Goal: Information Seeking & Learning: Find specific fact

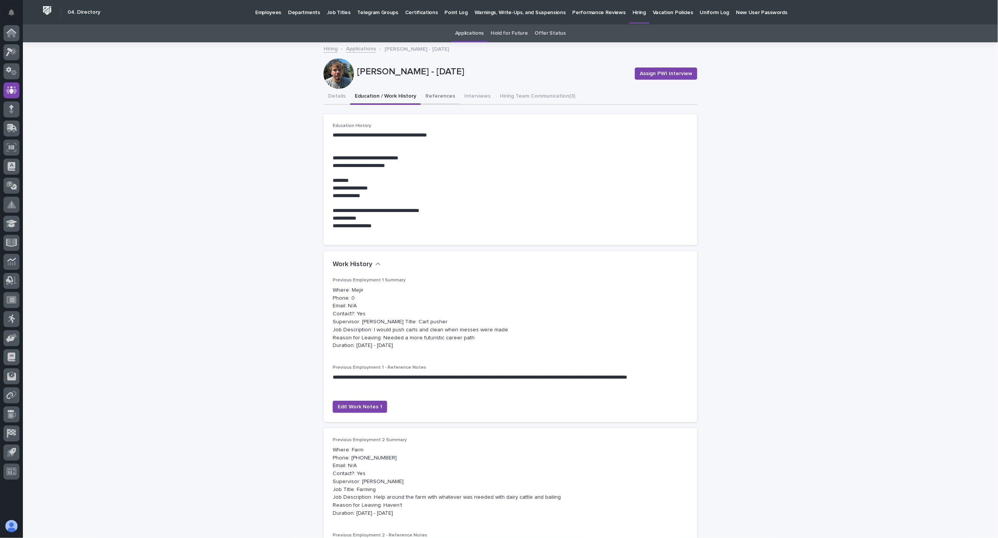
click at [429, 97] on button "References" at bounding box center [440, 97] width 39 height 16
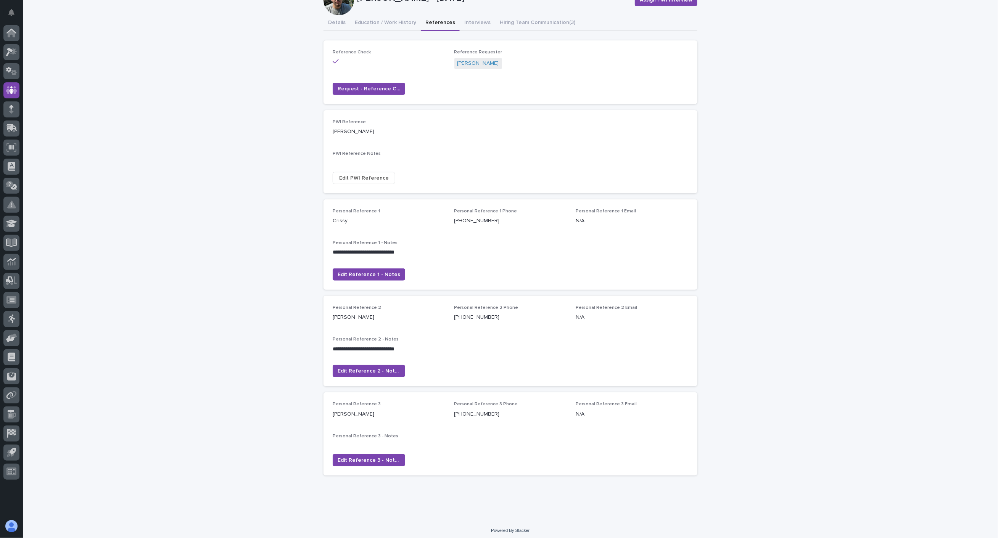
scroll to position [76, 0]
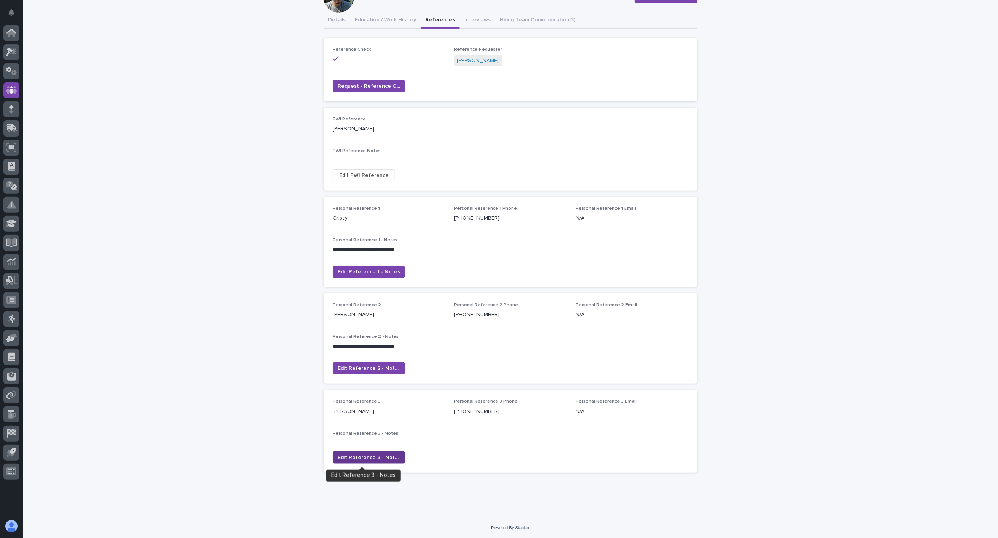
click at [359, 456] on span "Edit Reference 3 - Notes" at bounding box center [369, 458] width 63 height 8
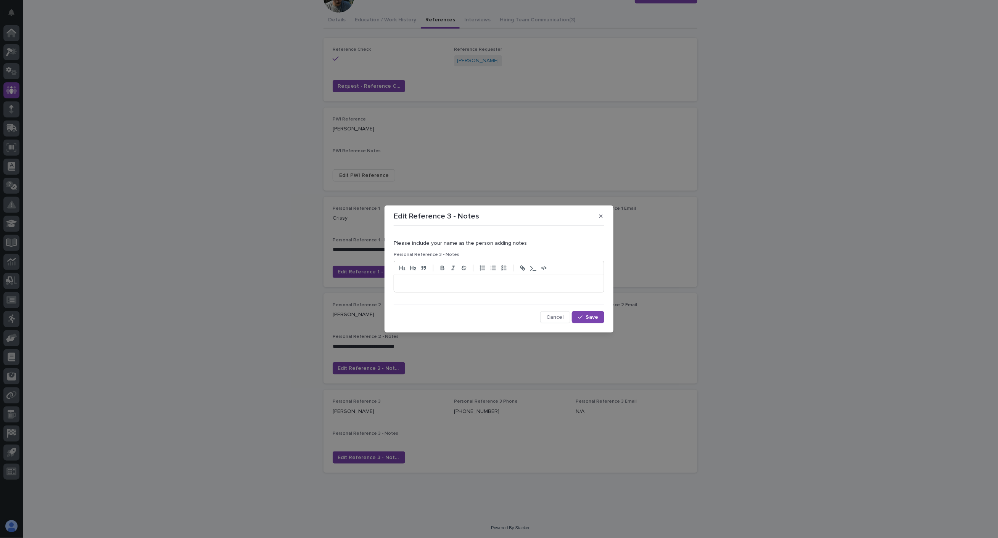
click at [414, 280] on p at bounding box center [499, 284] width 198 height 8
click at [455, 282] on p "**********" at bounding box center [499, 284] width 198 height 8
click at [527, 284] on p "**********" at bounding box center [499, 284] width 198 height 8
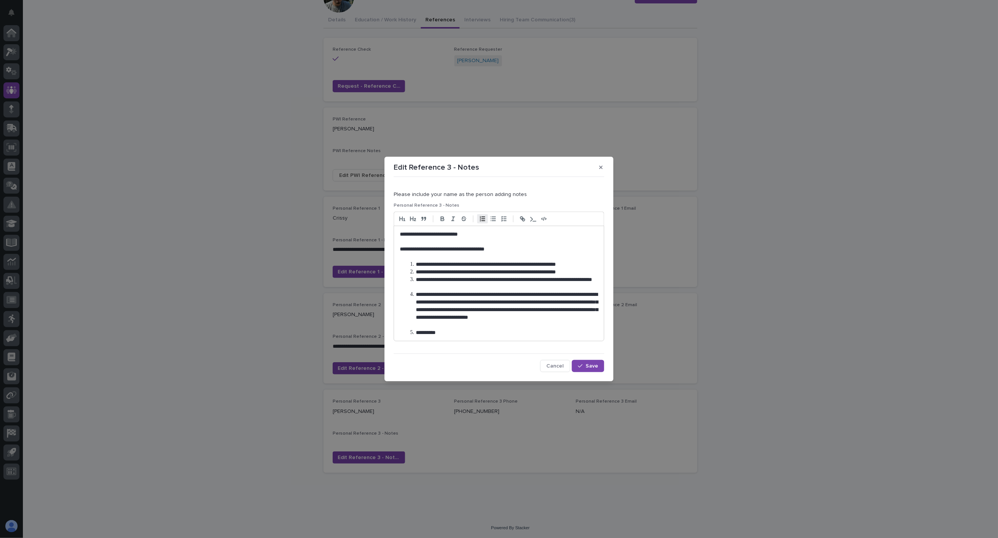
click at [415, 265] on li "**********" at bounding box center [503, 265] width 190 height 8
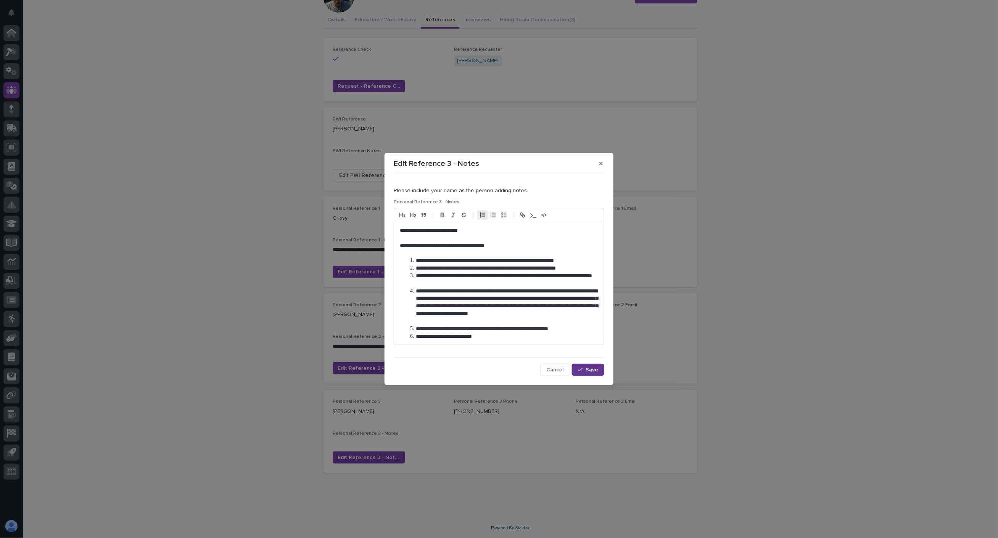
click at [592, 371] on span "Save" at bounding box center [592, 370] width 13 height 5
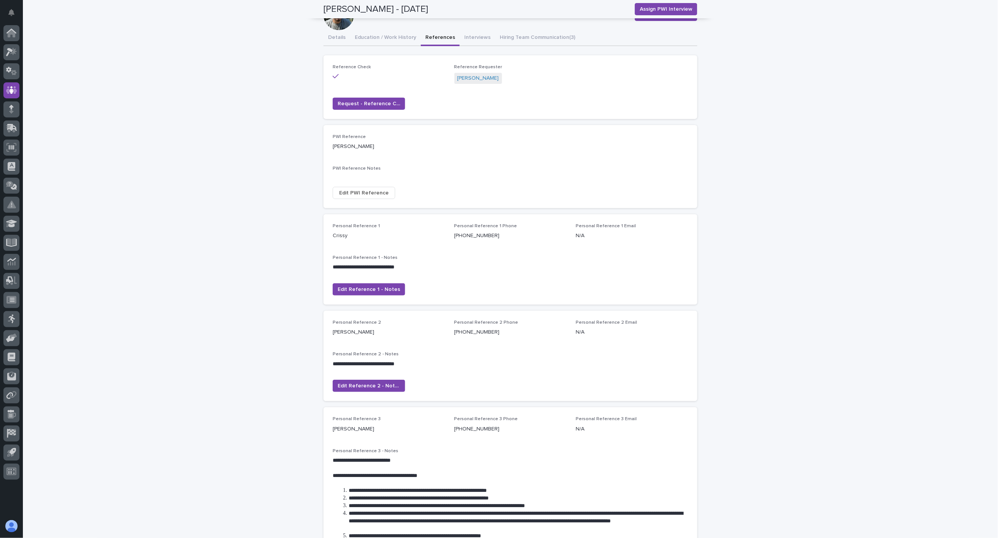
scroll to position [0, 0]
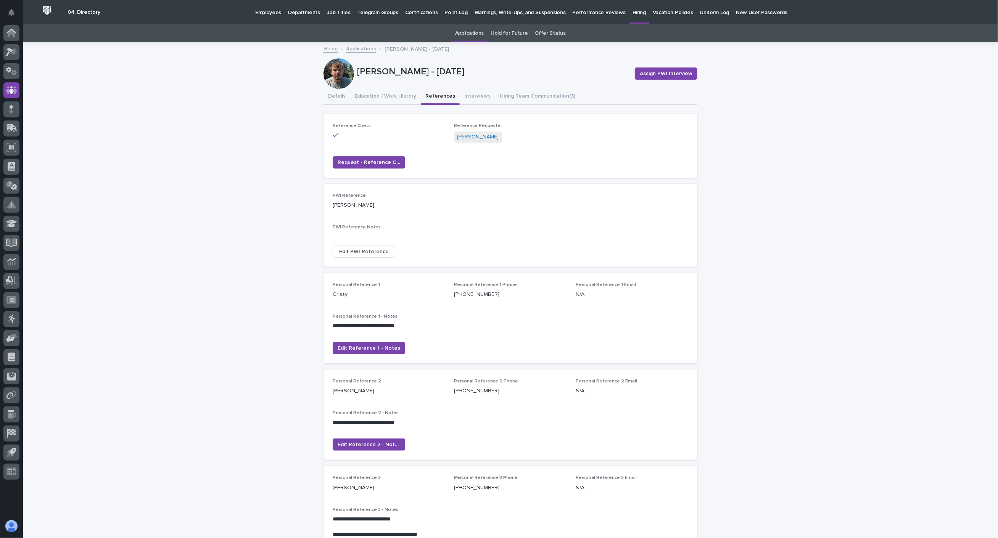
click at [269, 11] on p "Employees" at bounding box center [268, 8] width 26 height 16
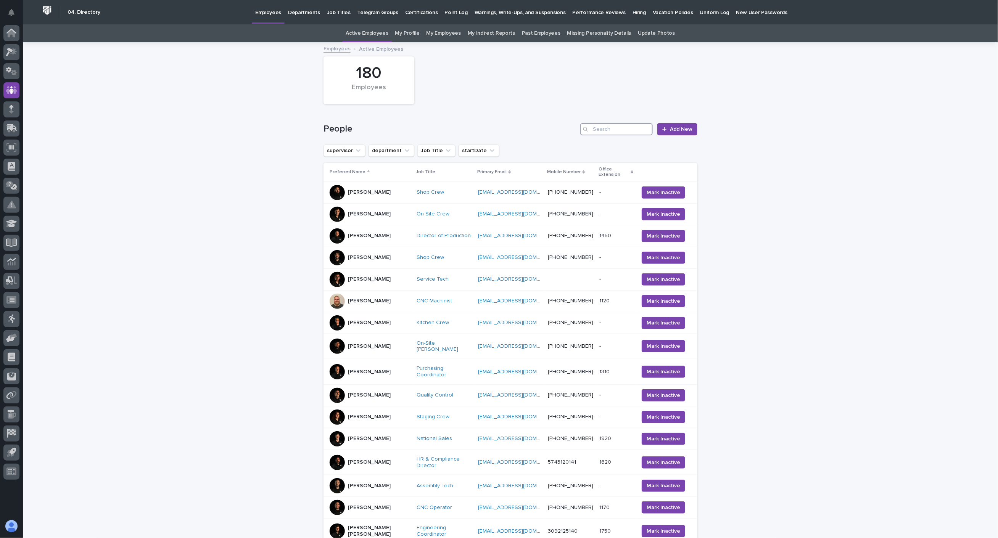
click at [603, 128] on input "Search" at bounding box center [616, 129] width 73 height 12
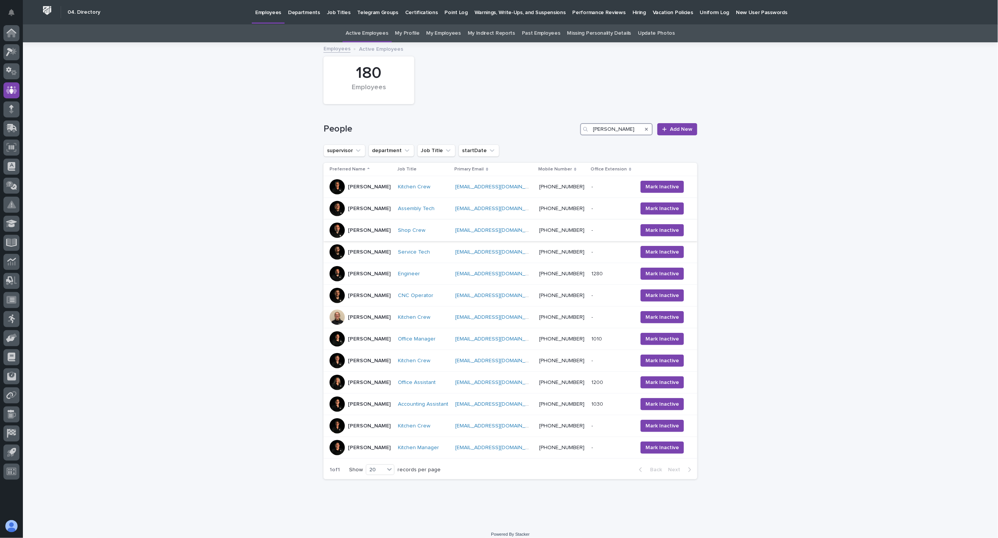
type input "[PERSON_NAME]"
click at [392, 237] on div "[PERSON_NAME]" at bounding box center [361, 230] width 62 height 15
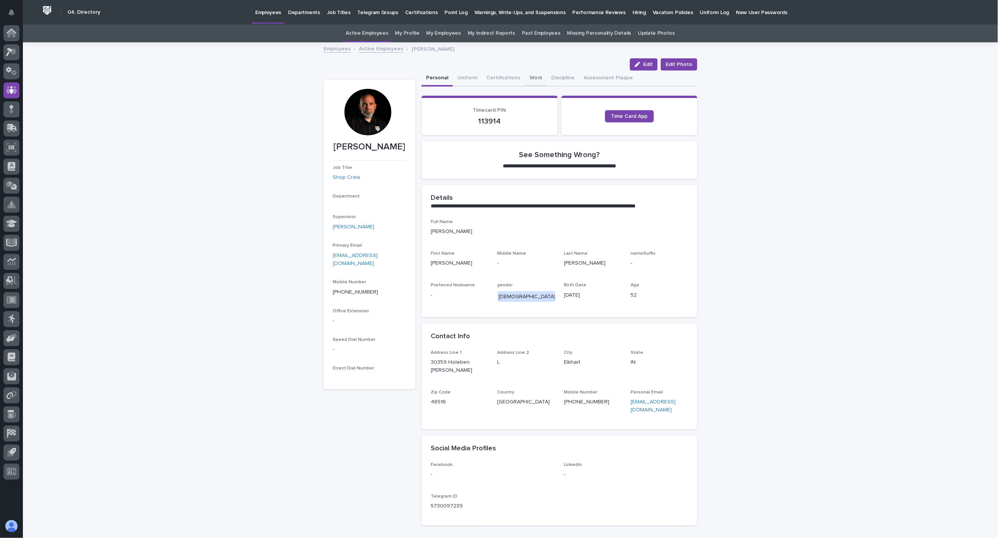
click at [529, 78] on button "Work" at bounding box center [536, 79] width 22 height 16
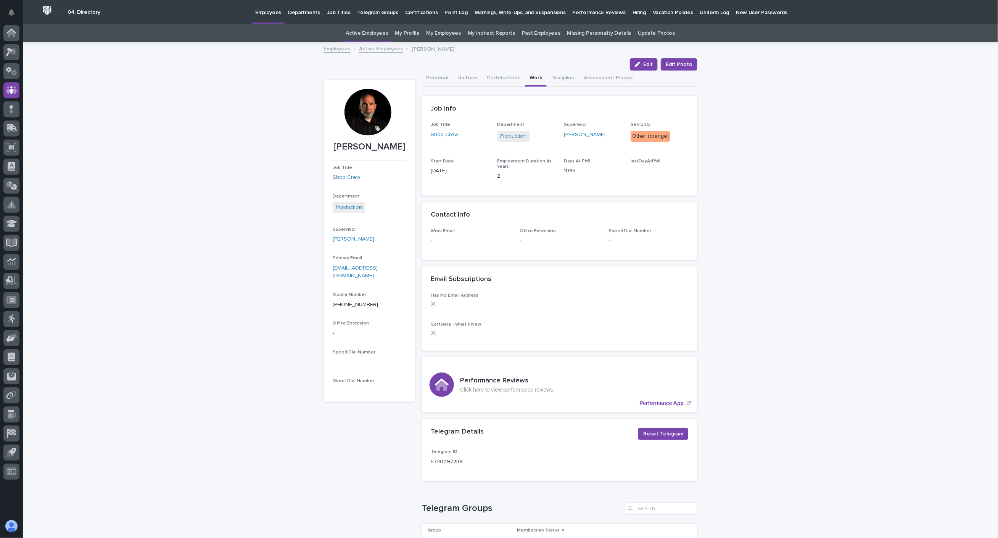
click at [376, 50] on link "Active Employees" at bounding box center [381, 48] width 44 height 9
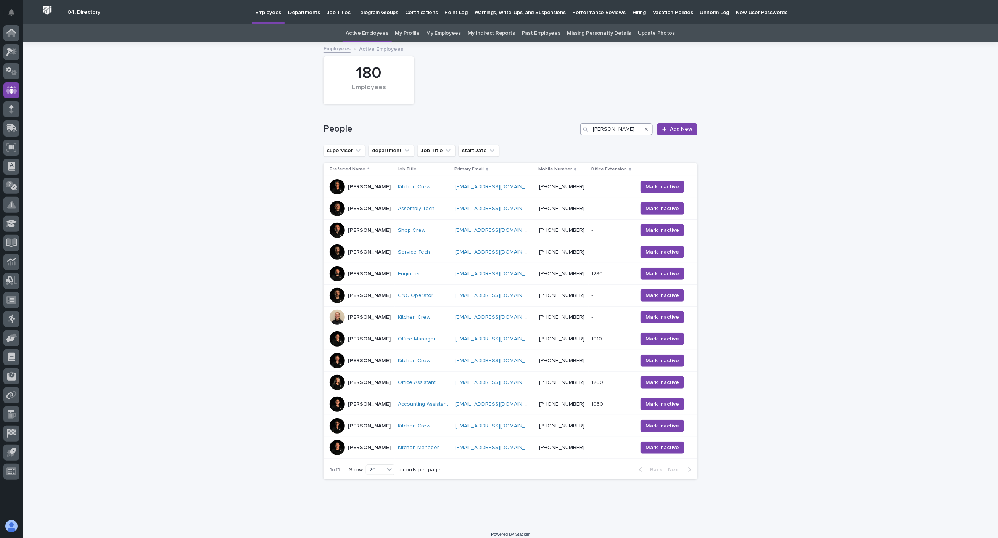
drag, startPoint x: 605, startPoint y: 129, endPoint x: 535, endPoint y: 127, distance: 70.2
click at [536, 131] on div "People [PERSON_NAME] New" at bounding box center [511, 129] width 374 height 12
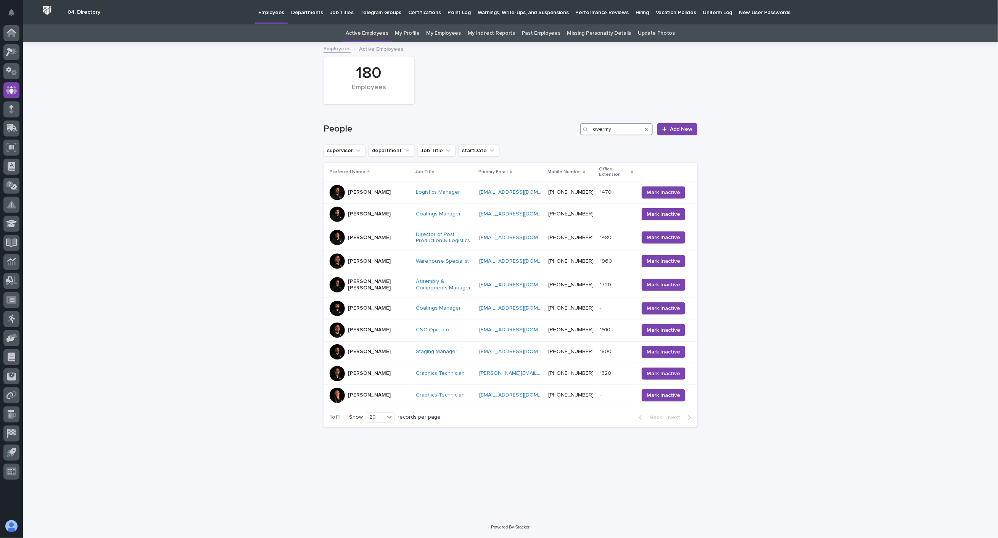
type input "overmy"
click at [382, 334] on p "[PERSON_NAME]" at bounding box center [369, 330] width 43 height 6
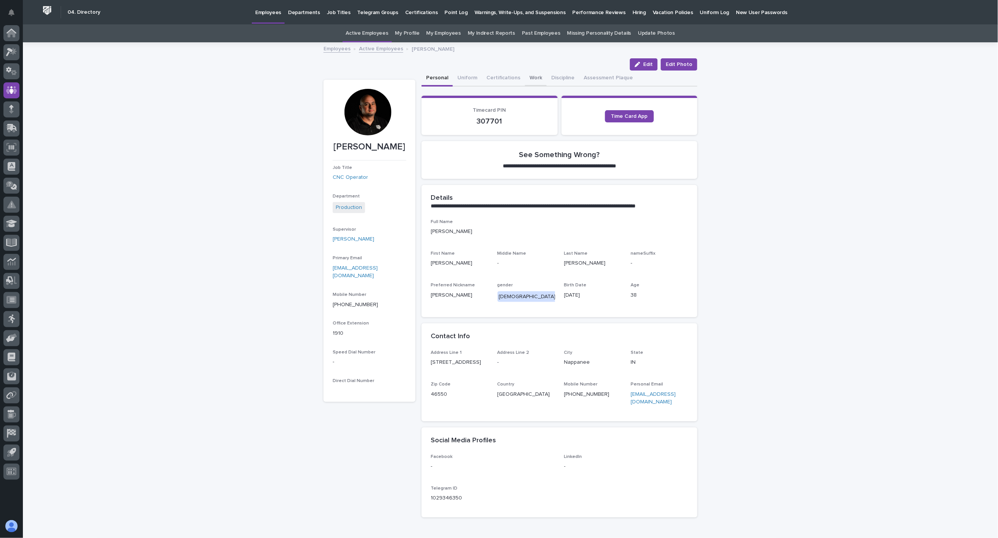
click at [527, 75] on button "Work" at bounding box center [536, 79] width 22 height 16
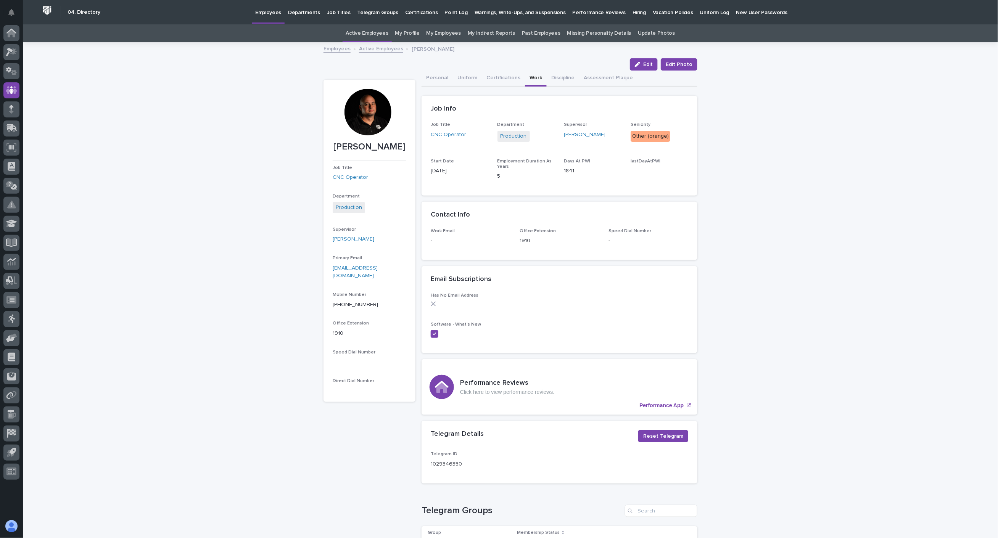
click at [375, 51] on link "Active Employees" at bounding box center [381, 48] width 44 height 9
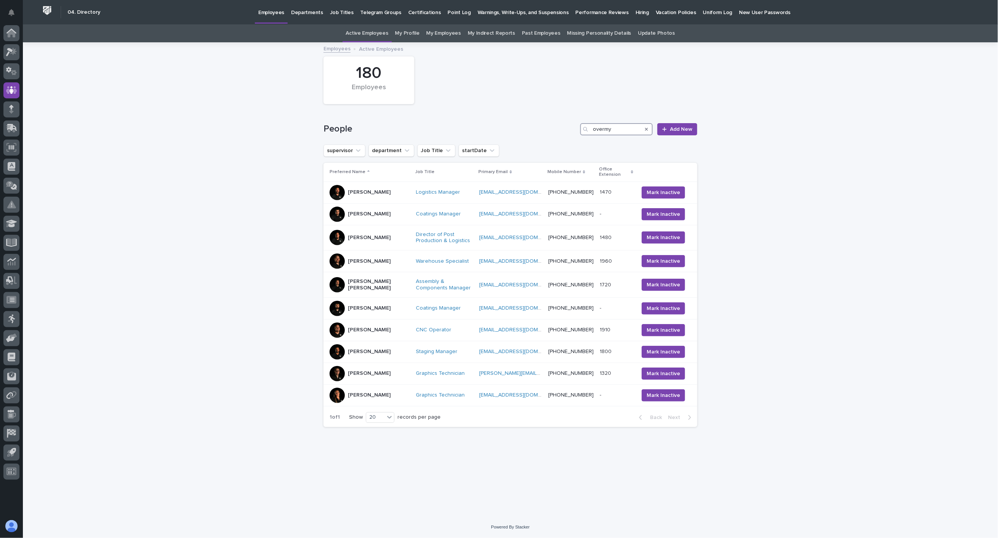
drag, startPoint x: 590, startPoint y: 135, endPoint x: 506, endPoint y: 134, distance: 83.6
click at [506, 137] on div "People overmy Add New" at bounding box center [511, 126] width 374 height 37
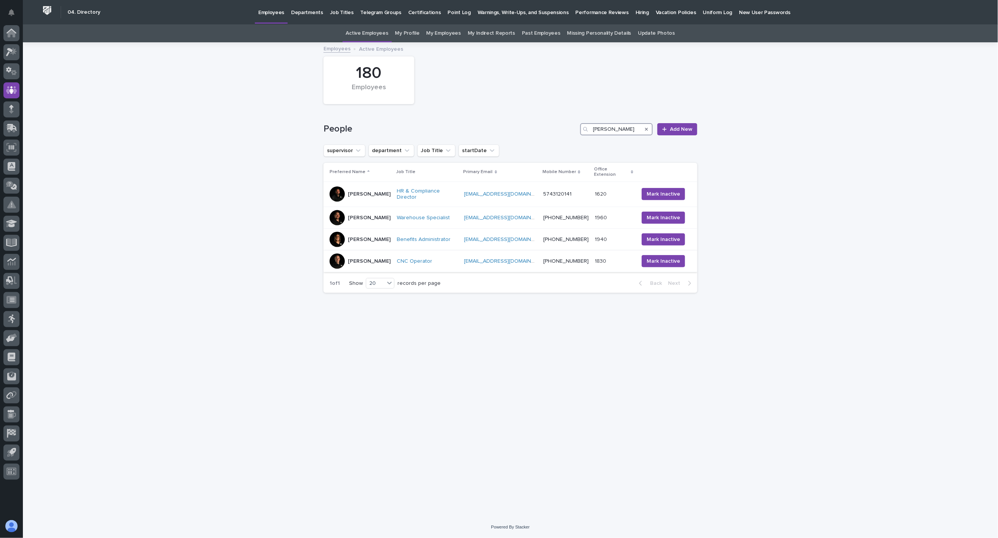
type input "[PERSON_NAME]"
click at [376, 258] on p "[PERSON_NAME]" at bounding box center [369, 261] width 43 height 6
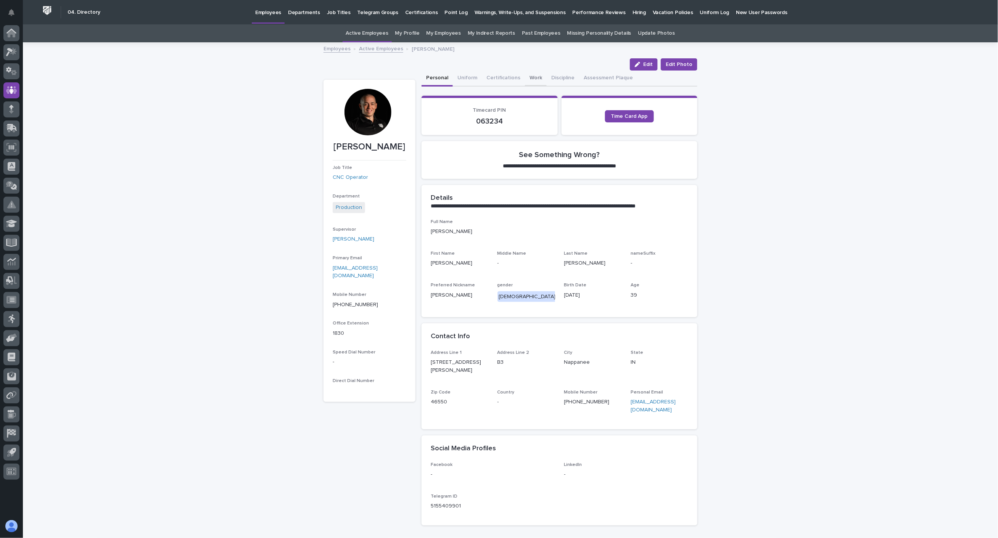
click at [526, 77] on button "Work" at bounding box center [536, 79] width 22 height 16
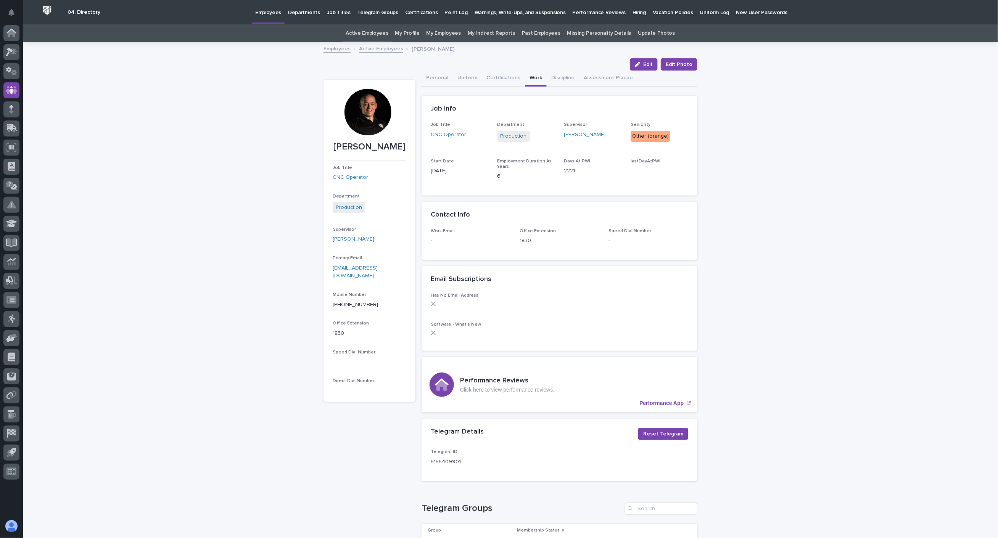
click at [380, 48] on link "Active Employees" at bounding box center [381, 48] width 44 height 9
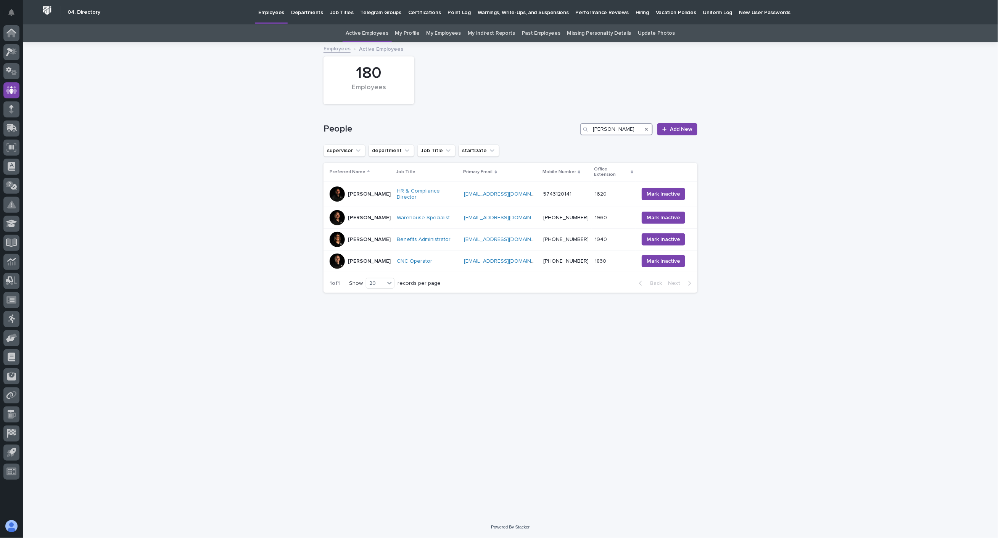
drag, startPoint x: 608, startPoint y: 126, endPoint x: 544, endPoint y: 134, distance: 64.6
click at [544, 134] on div "People [PERSON_NAME] Add New" at bounding box center [511, 129] width 374 height 12
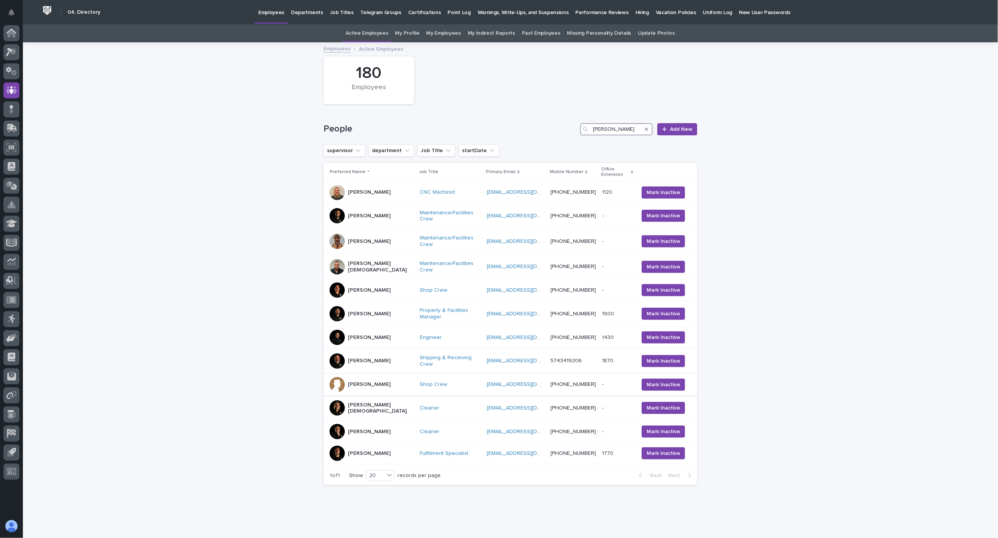
type input "[PERSON_NAME]"
click at [369, 379] on div "[PERSON_NAME]" at bounding box center [369, 385] width 43 height 13
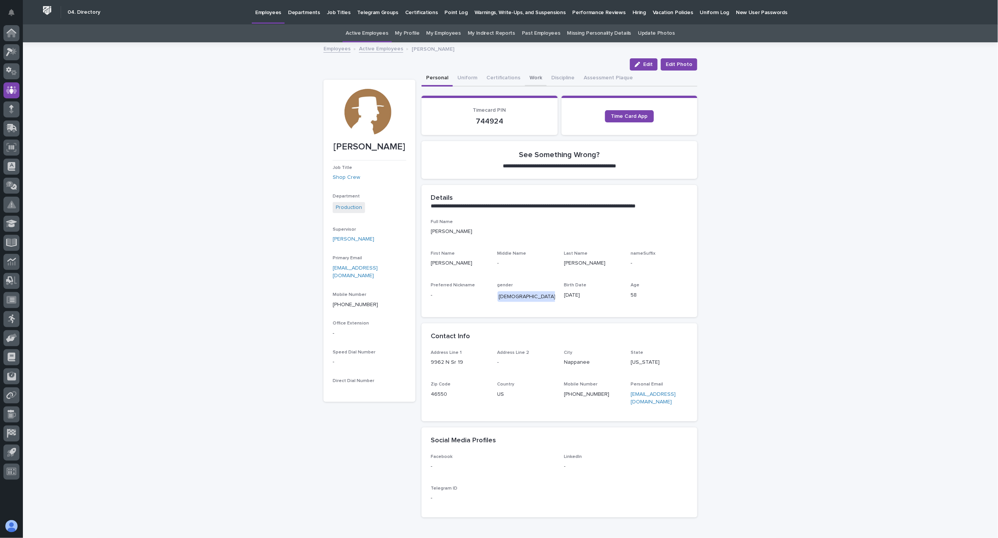
click at [531, 77] on button "Work" at bounding box center [536, 79] width 22 height 16
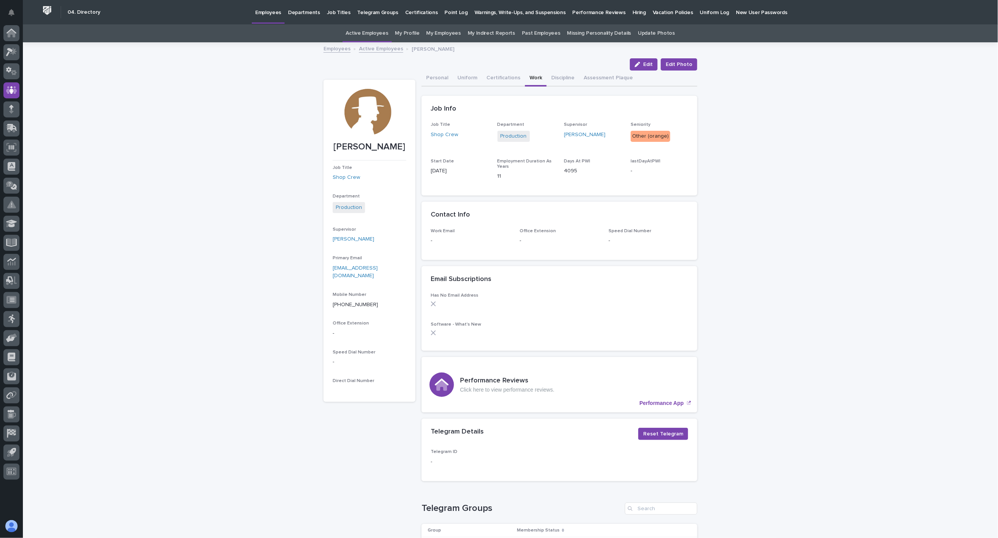
click at [369, 52] on link "Active Employees" at bounding box center [381, 48] width 44 height 9
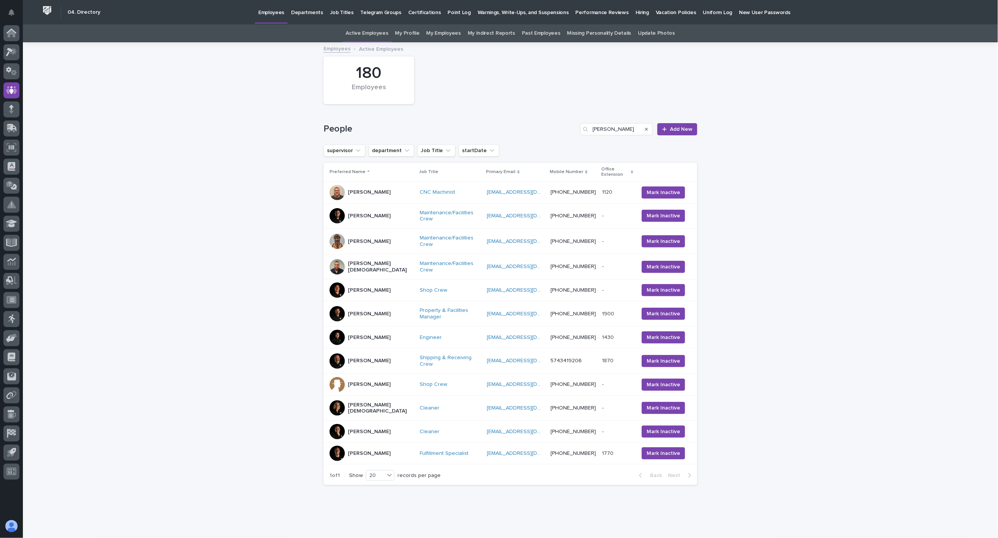
click at [374, 47] on p "Active Employees" at bounding box center [381, 48] width 44 height 8
drag, startPoint x: 607, startPoint y: 132, endPoint x: 520, endPoint y: 127, distance: 87.2
click at [519, 127] on div "People [PERSON_NAME] New" at bounding box center [511, 129] width 374 height 12
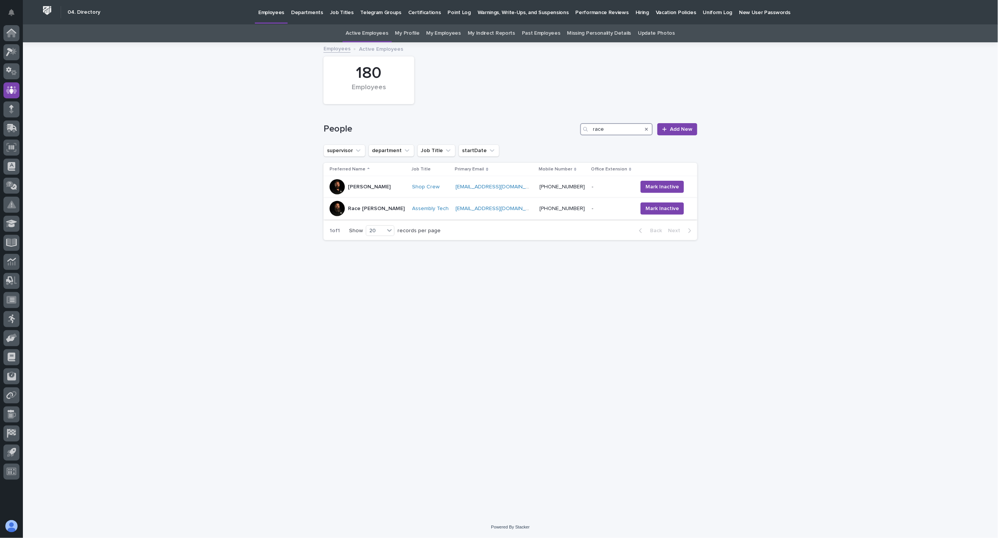
type input "race"
click at [384, 216] on div "Race [PERSON_NAME]" at bounding box center [368, 208] width 77 height 15
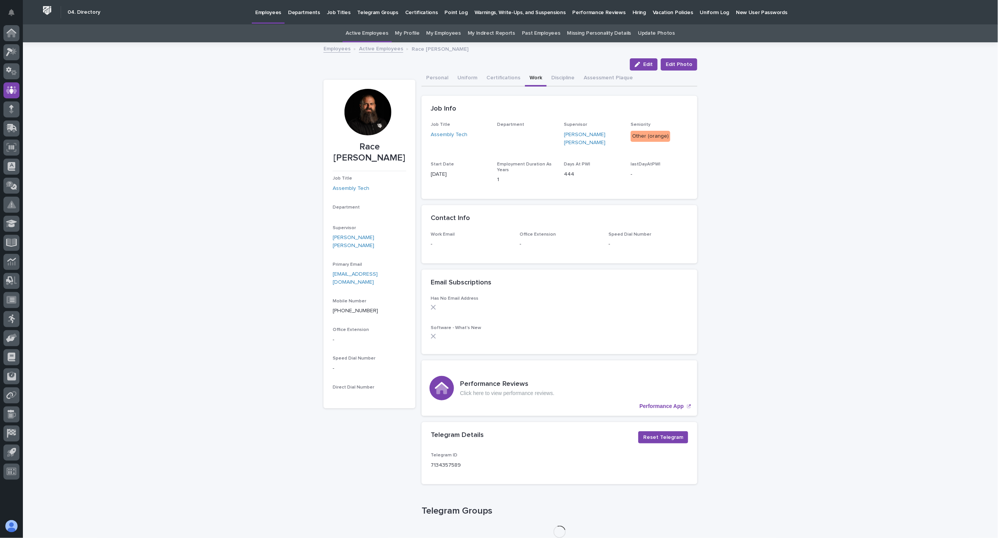
click at [528, 75] on button "Work" at bounding box center [536, 79] width 22 height 16
